Goal: Task Accomplishment & Management: Complete application form

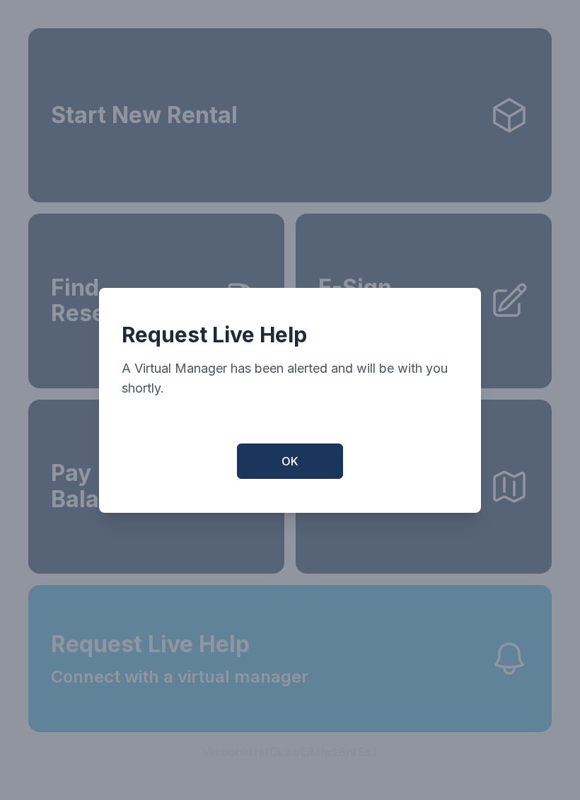
click at [294, 467] on span "OK" at bounding box center [289, 461] width 17 height 17
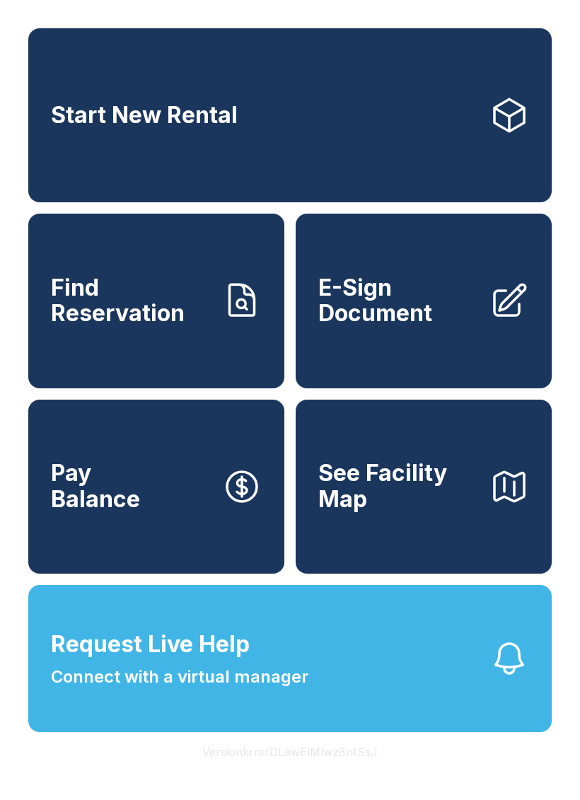
click at [477, 685] on button "Request Live Help Connect with a virtual manager" at bounding box center [289, 658] width 523 height 147
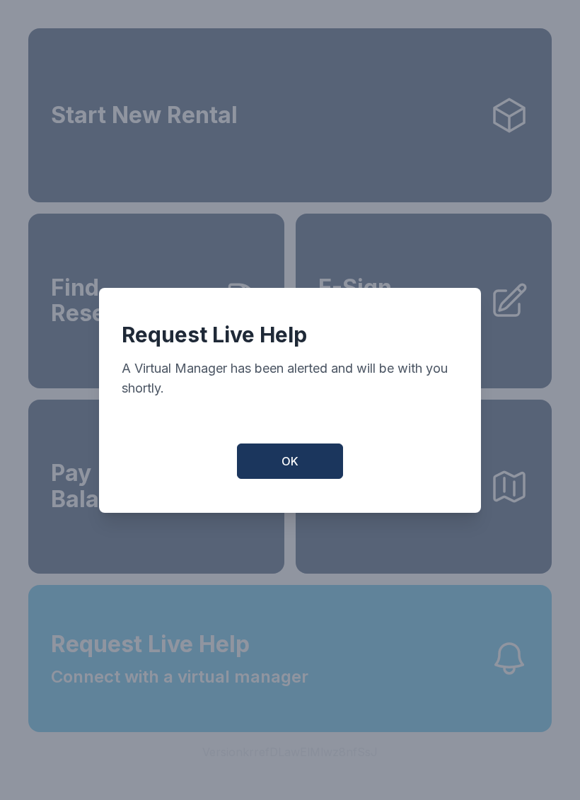
click at [298, 461] on span "OK" at bounding box center [289, 461] width 17 height 17
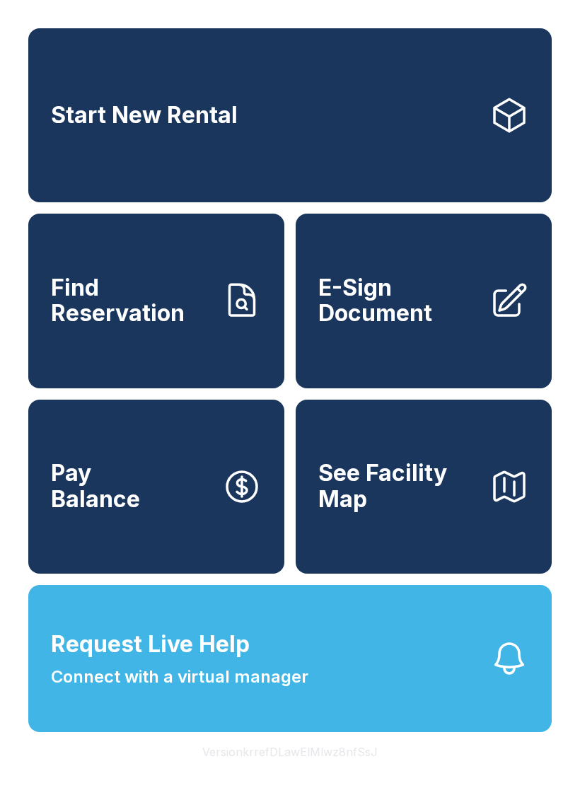
click at [417, 346] on link "E-Sign Document" at bounding box center [424, 301] width 256 height 174
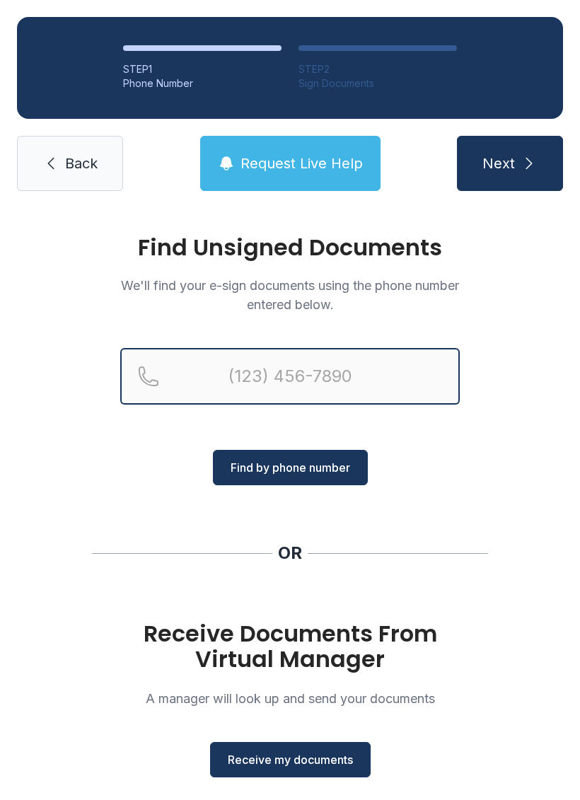
click at [281, 383] on input "Reservation phone number" at bounding box center [289, 376] width 339 height 57
type input "[PHONE_NUMBER]"
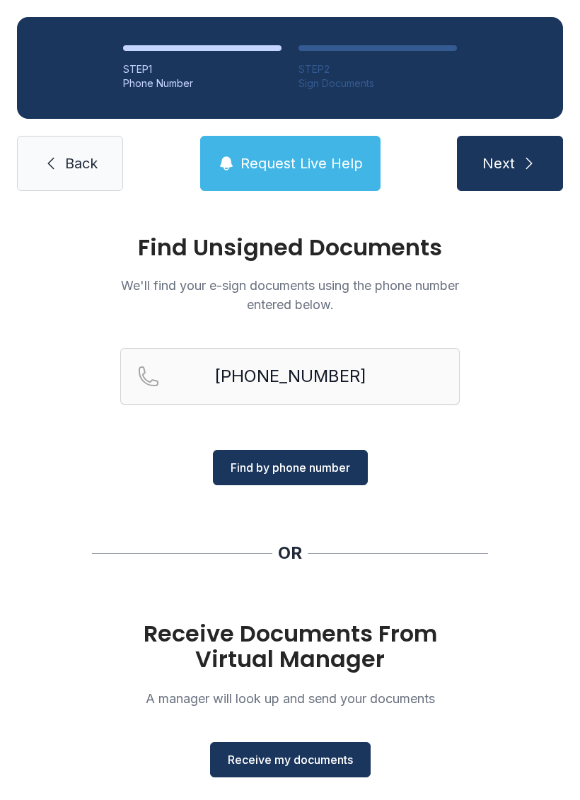
click at [516, 164] on button "Next" at bounding box center [510, 163] width 106 height 55
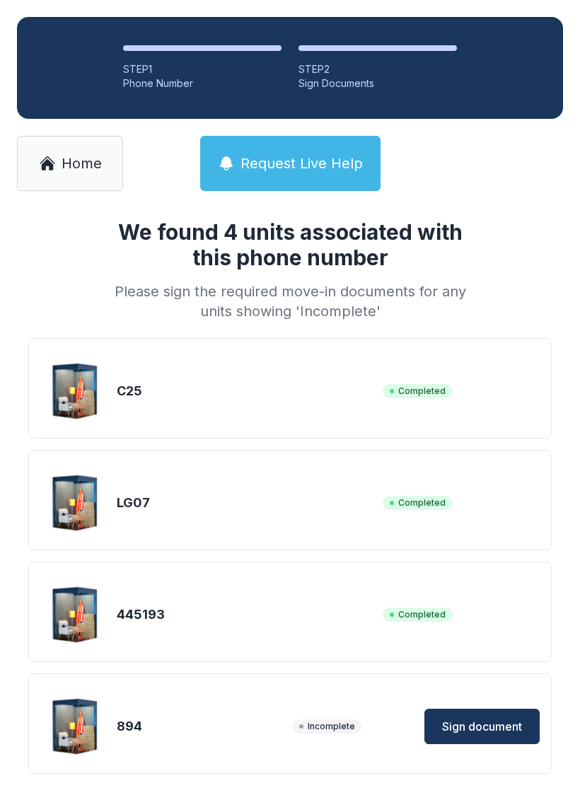
click at [504, 726] on span "Sign document" at bounding box center [482, 726] width 80 height 17
click at [486, 729] on span "Sign document" at bounding box center [482, 726] width 80 height 17
click at [81, 722] on img at bounding box center [76, 726] width 68 height 68
click at [83, 728] on img at bounding box center [76, 726] width 68 height 68
click at [501, 721] on span "Sign document" at bounding box center [482, 726] width 80 height 17
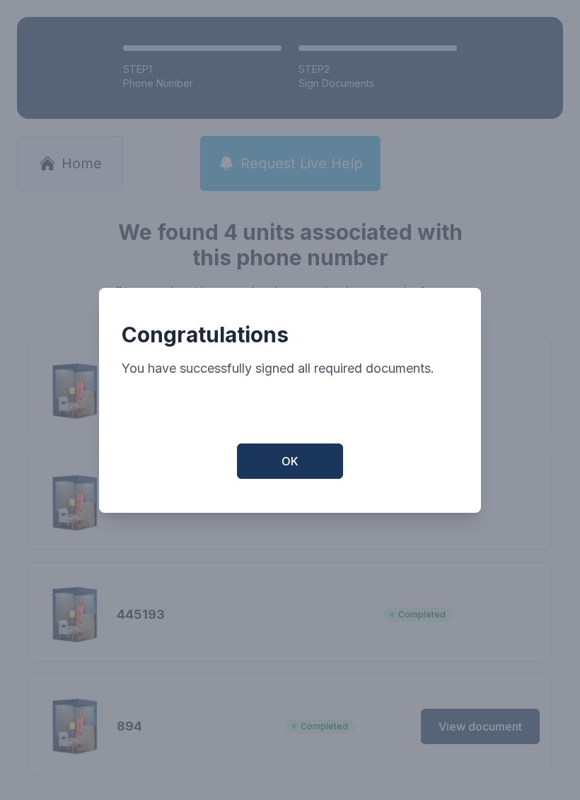
click at [289, 470] on span "OK" at bounding box center [289, 461] width 17 height 17
